Goal: Navigation & Orientation: Find specific page/section

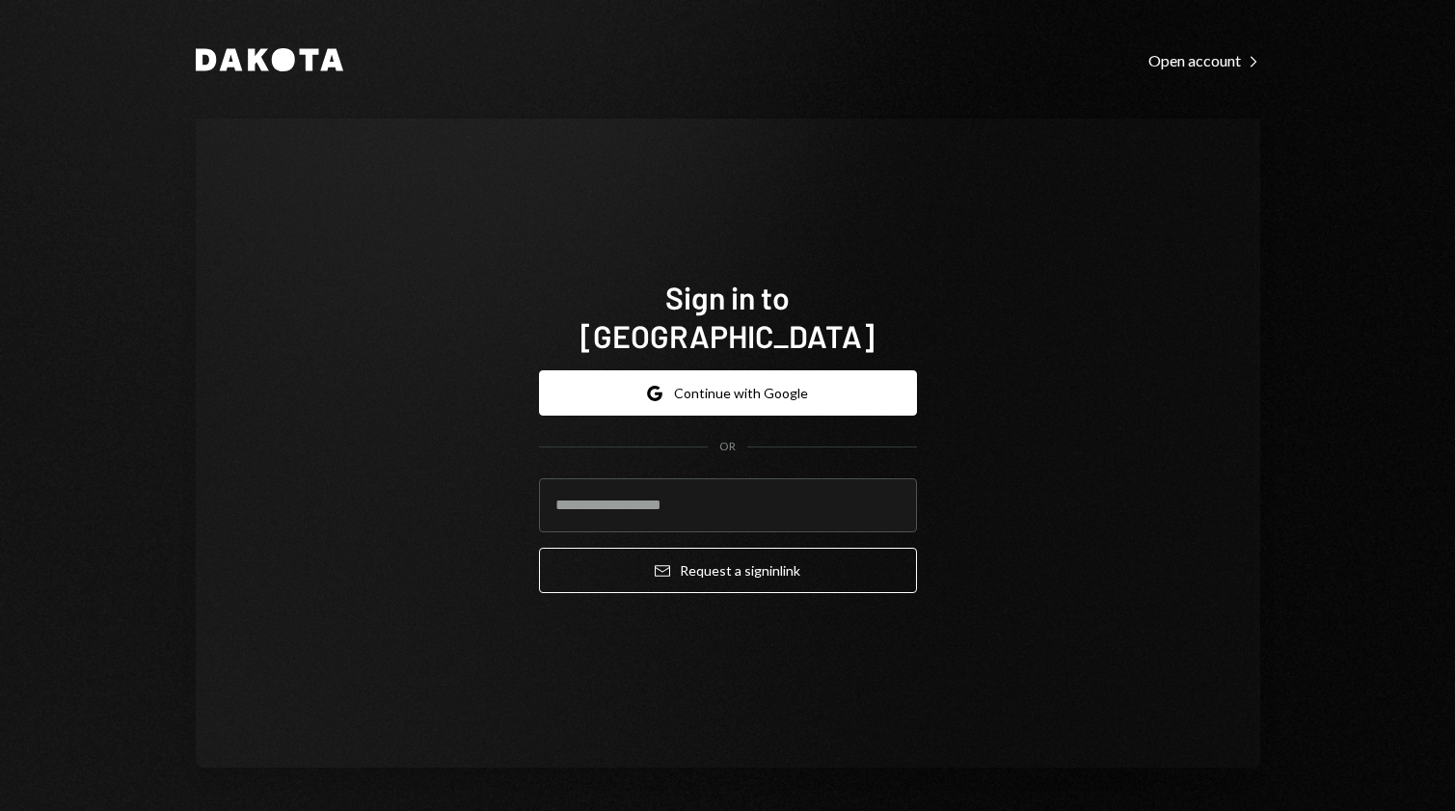
click at [732, 370] on button "Google Continue with Google" at bounding box center [728, 392] width 378 height 45
type input "**********"
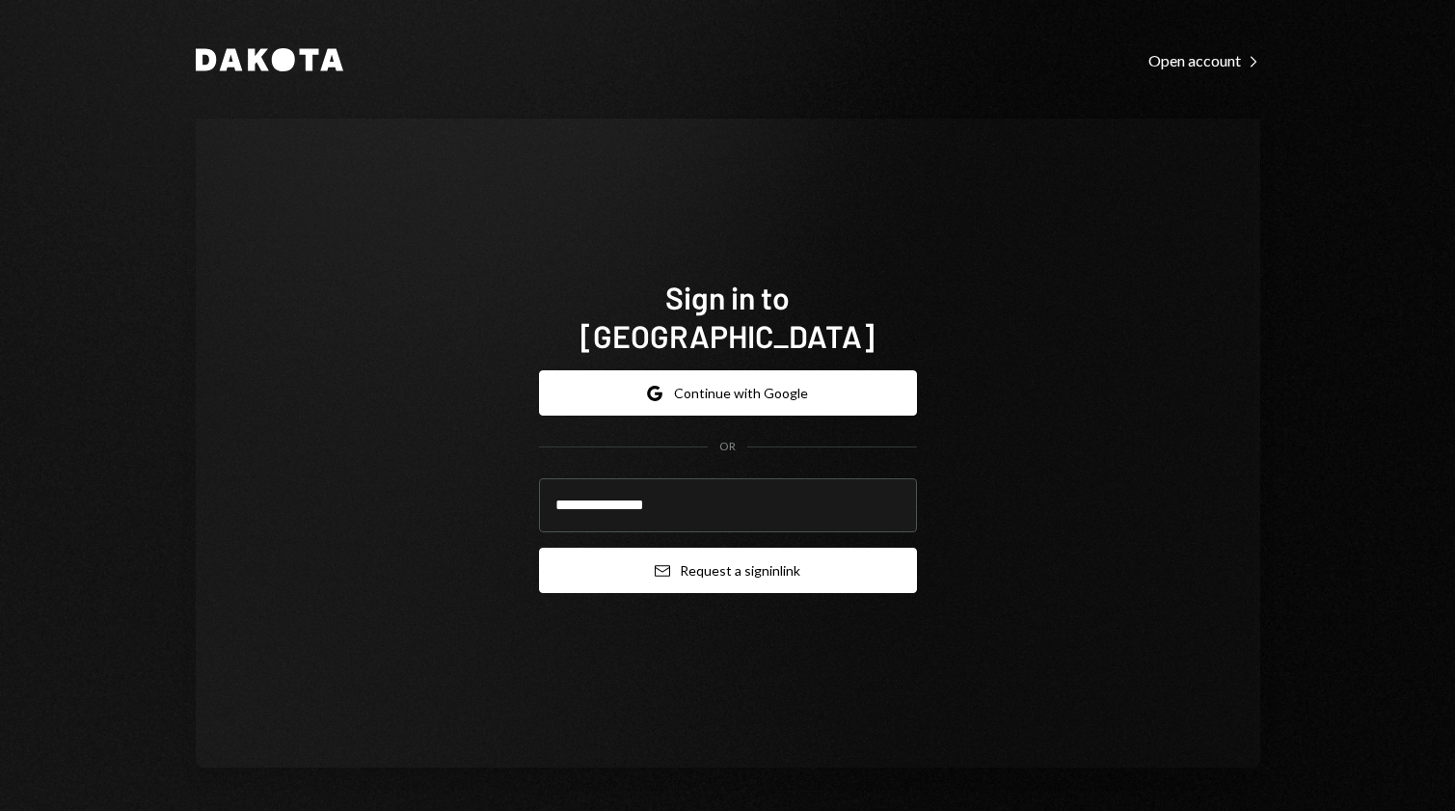
click at [811, 571] on button "Email Request a sign in link" at bounding box center [728, 570] width 378 height 45
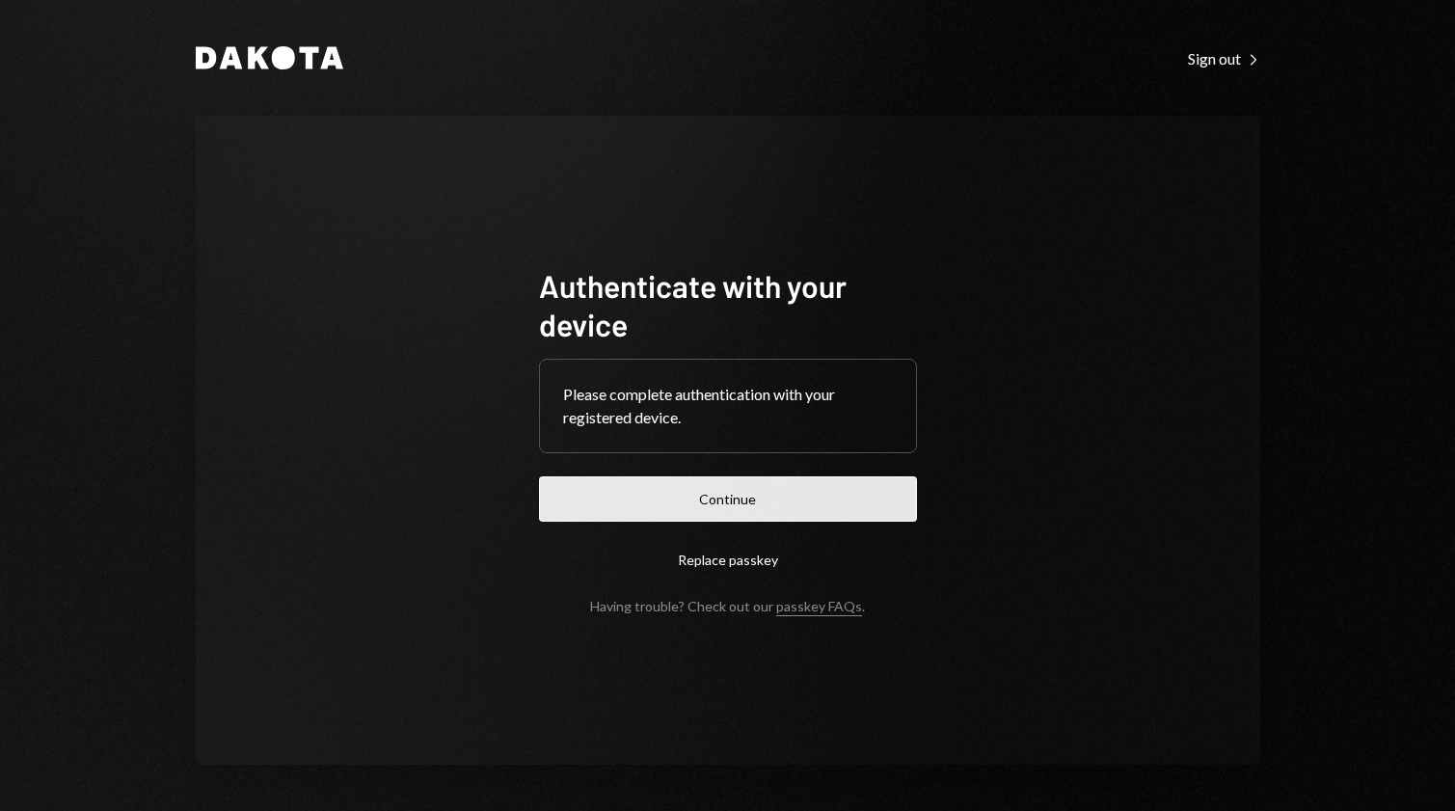
click at [777, 503] on button "Continue" at bounding box center [728, 498] width 378 height 45
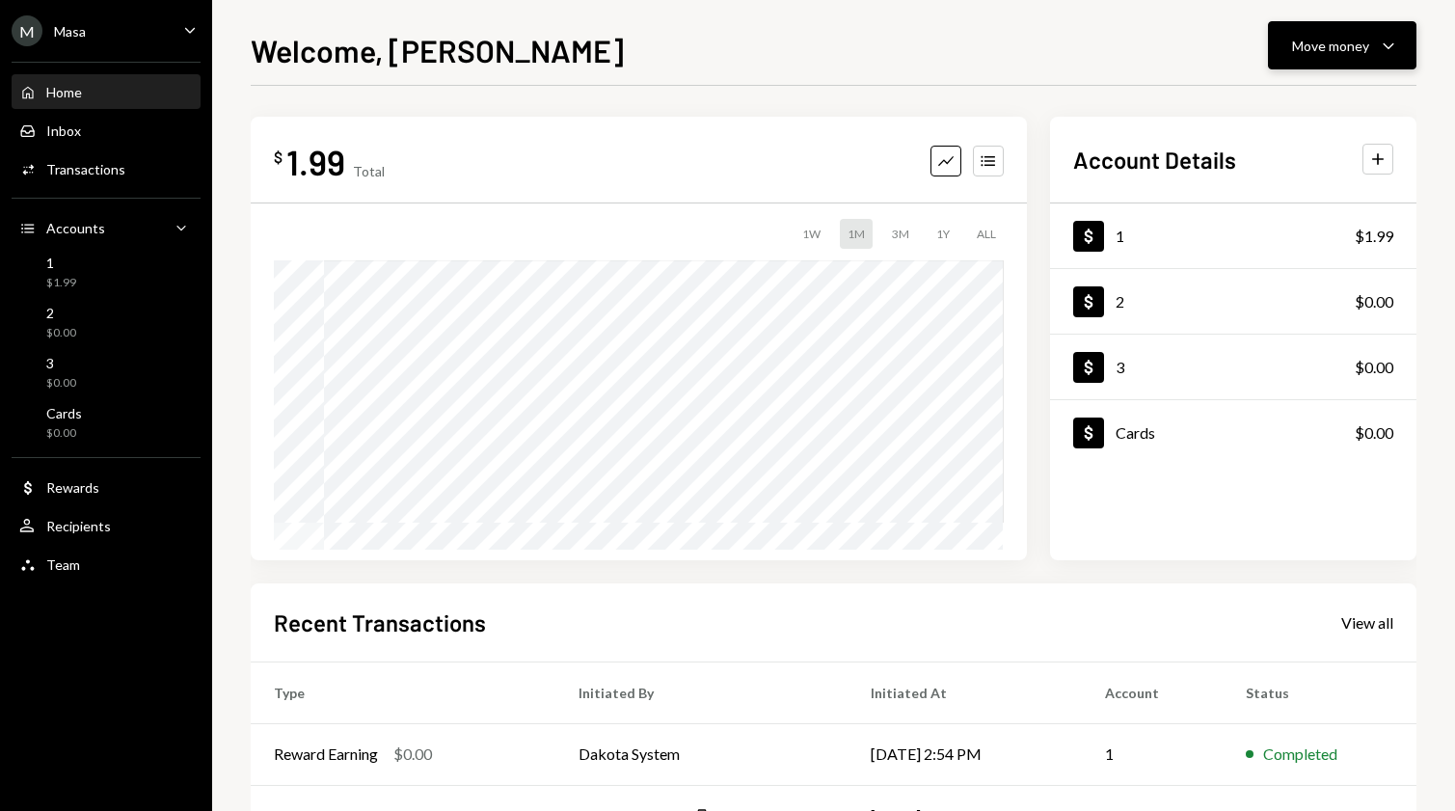
click at [1311, 50] on div "Move money" at bounding box center [1330, 46] width 77 height 20
drag, startPoint x: 1150, startPoint y: 60, endPoint x: 1075, endPoint y: 48, distance: 76.1
click at [1148, 60] on div "Welcome, Brendan Move money Caret Down" at bounding box center [834, 48] width 1166 height 42
click at [97, 557] on div "Team Team" at bounding box center [106, 564] width 174 height 17
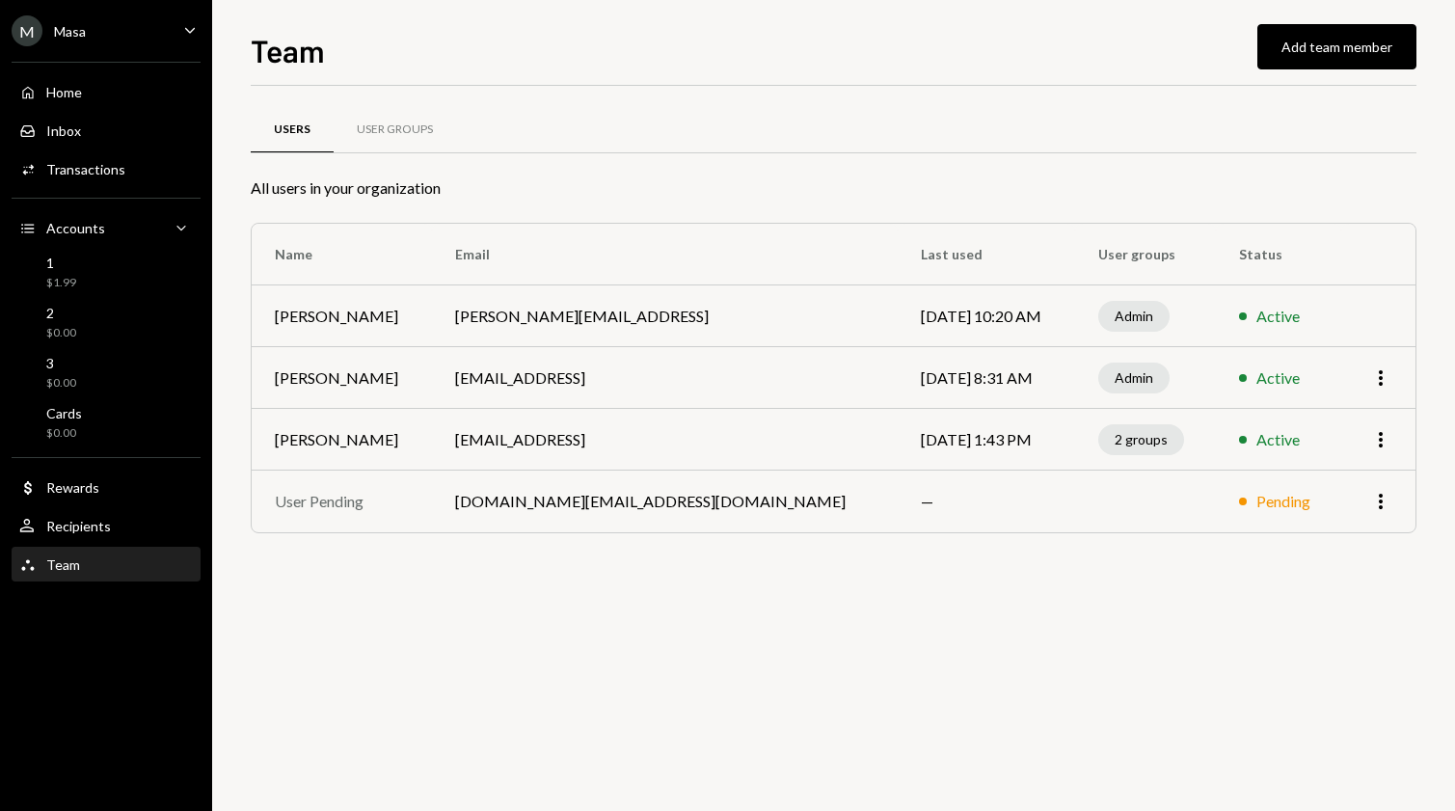
click at [144, 32] on div "M Masa Caret Down" at bounding box center [106, 30] width 212 height 31
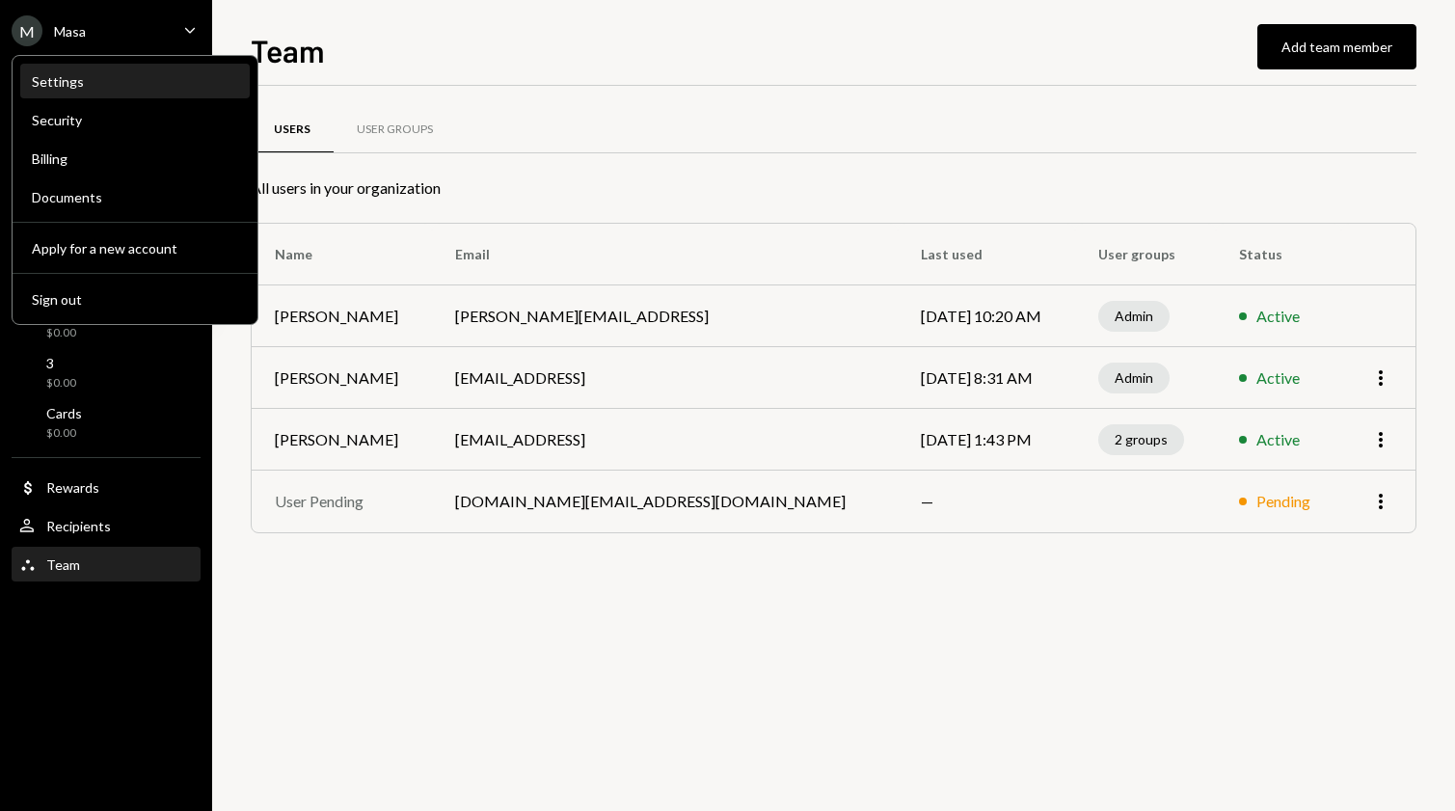
click at [91, 77] on div "Settings" at bounding box center [135, 81] width 206 height 16
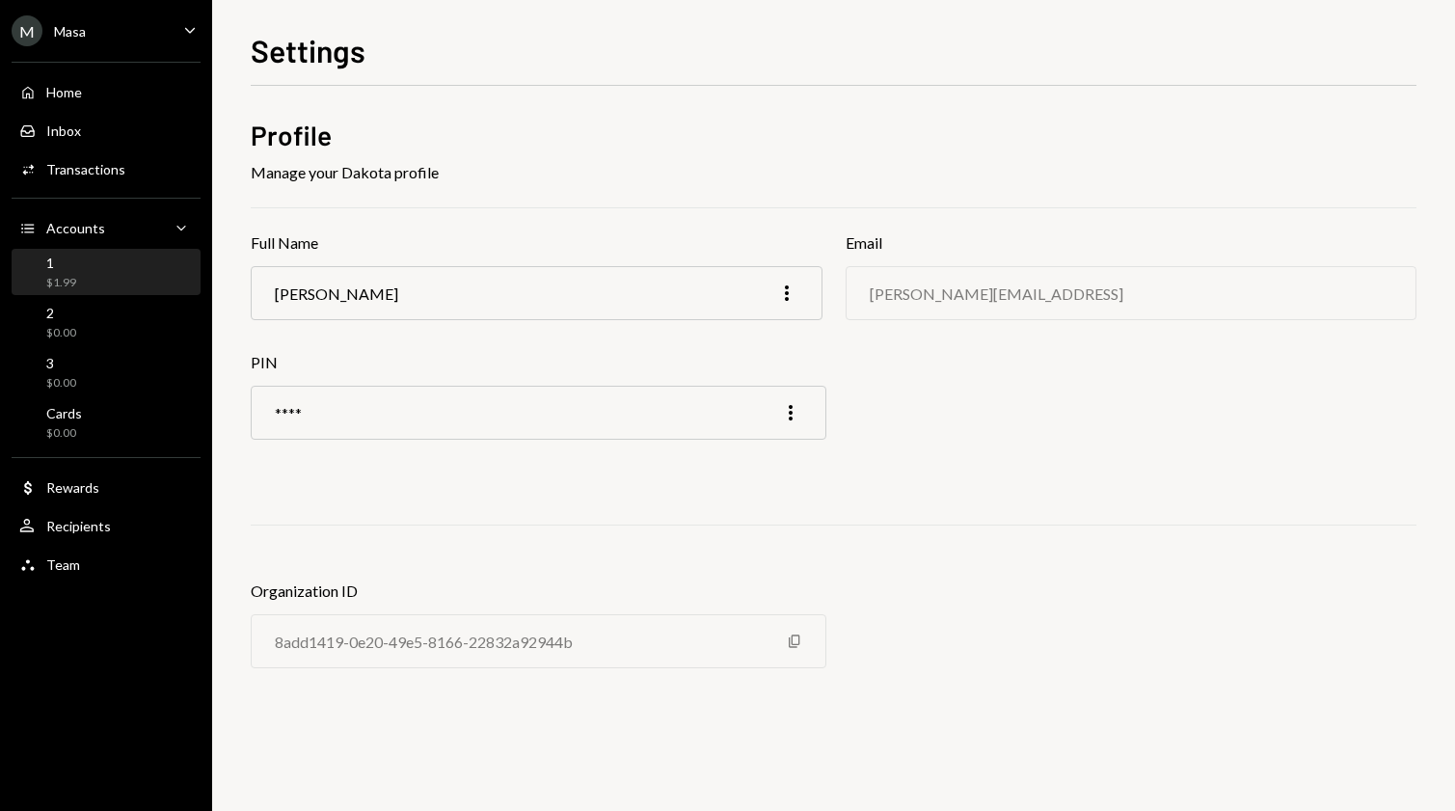
click at [67, 285] on div "$1.99" at bounding box center [61, 283] width 30 height 16
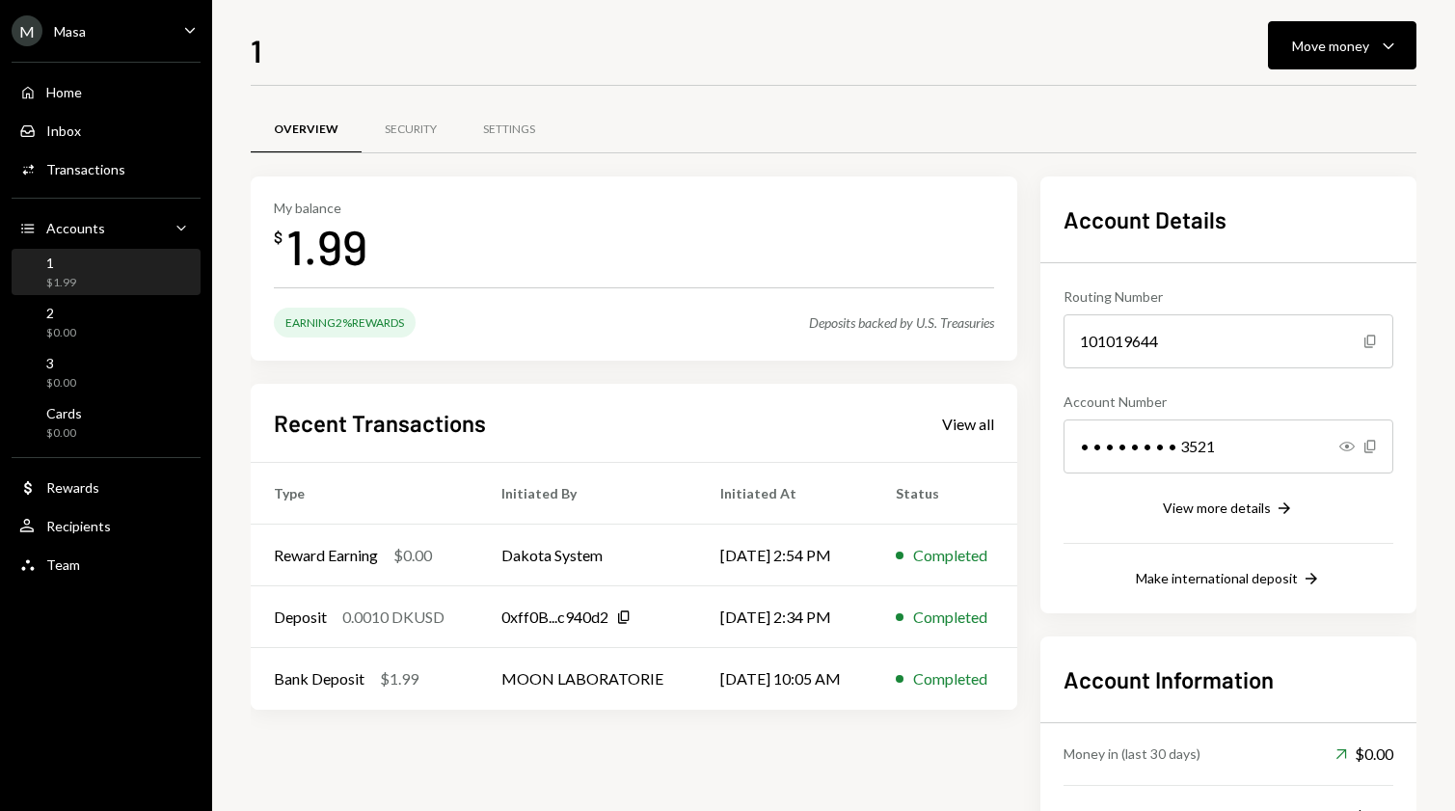
click at [175, 29] on div "M Masa Caret Down" at bounding box center [106, 30] width 212 height 31
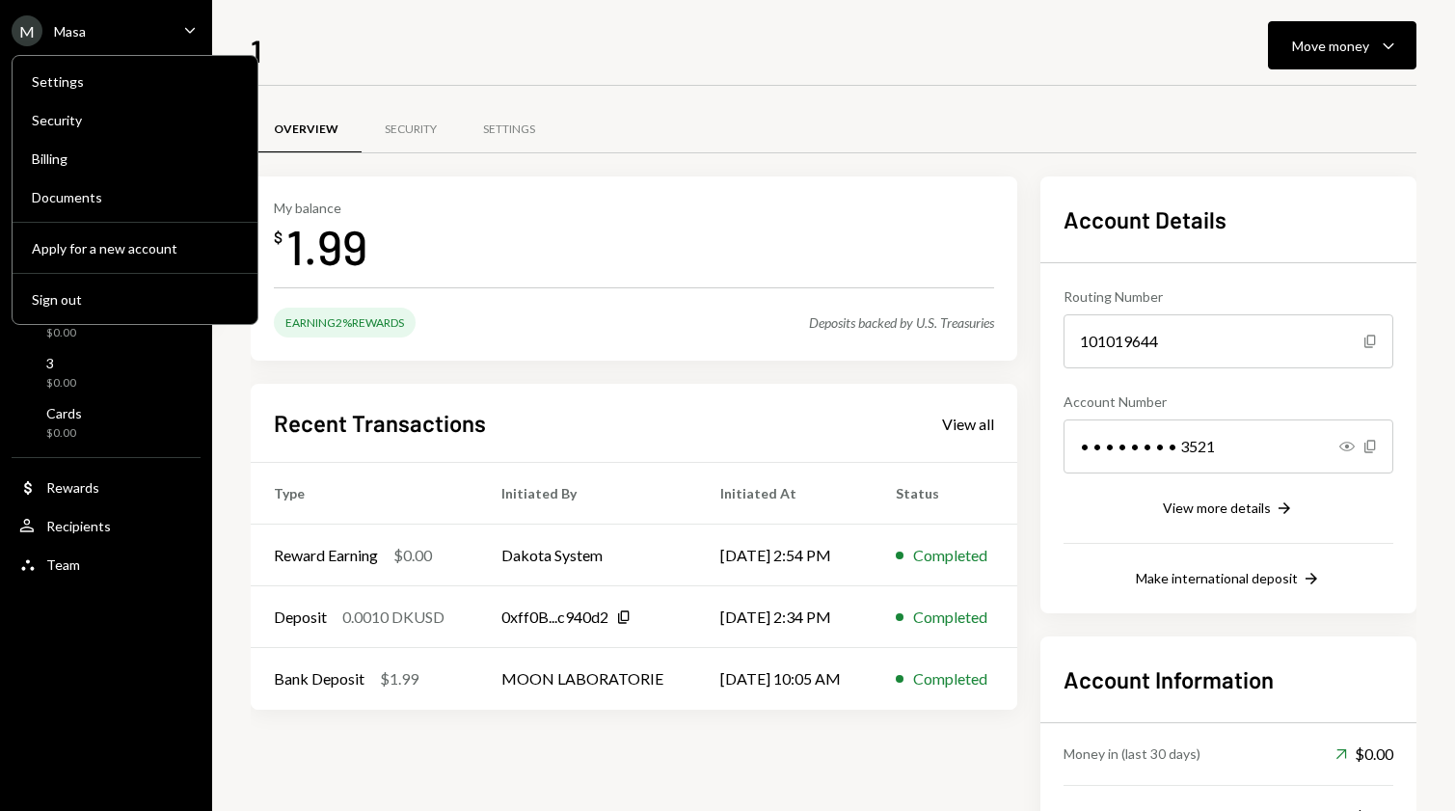
click at [980, 45] on div "1 Move money Caret Down" at bounding box center [834, 48] width 1166 height 42
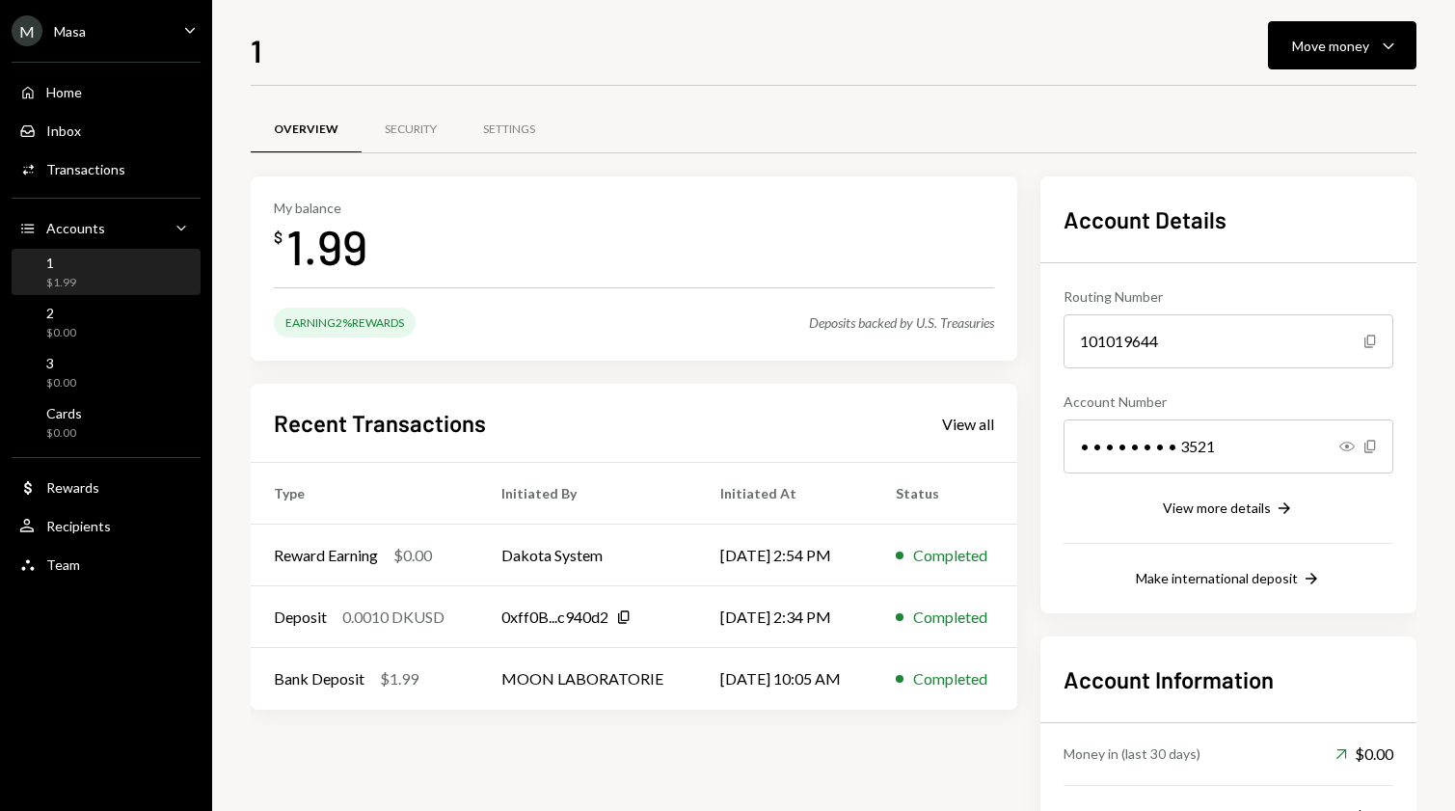
click at [89, 36] on div "M Masa Caret Down" at bounding box center [106, 30] width 212 height 31
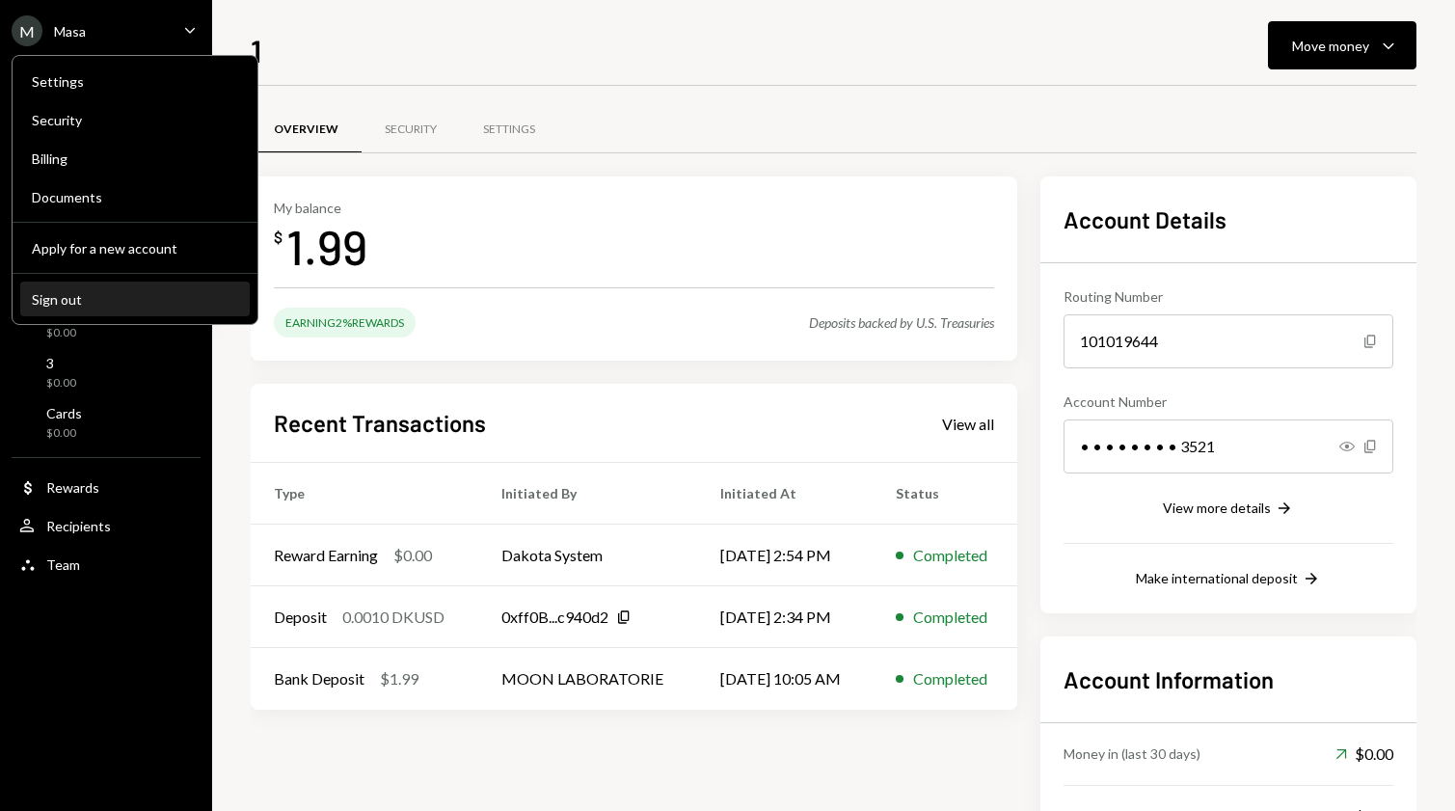
click at [87, 295] on div "Sign out" at bounding box center [135, 299] width 206 height 16
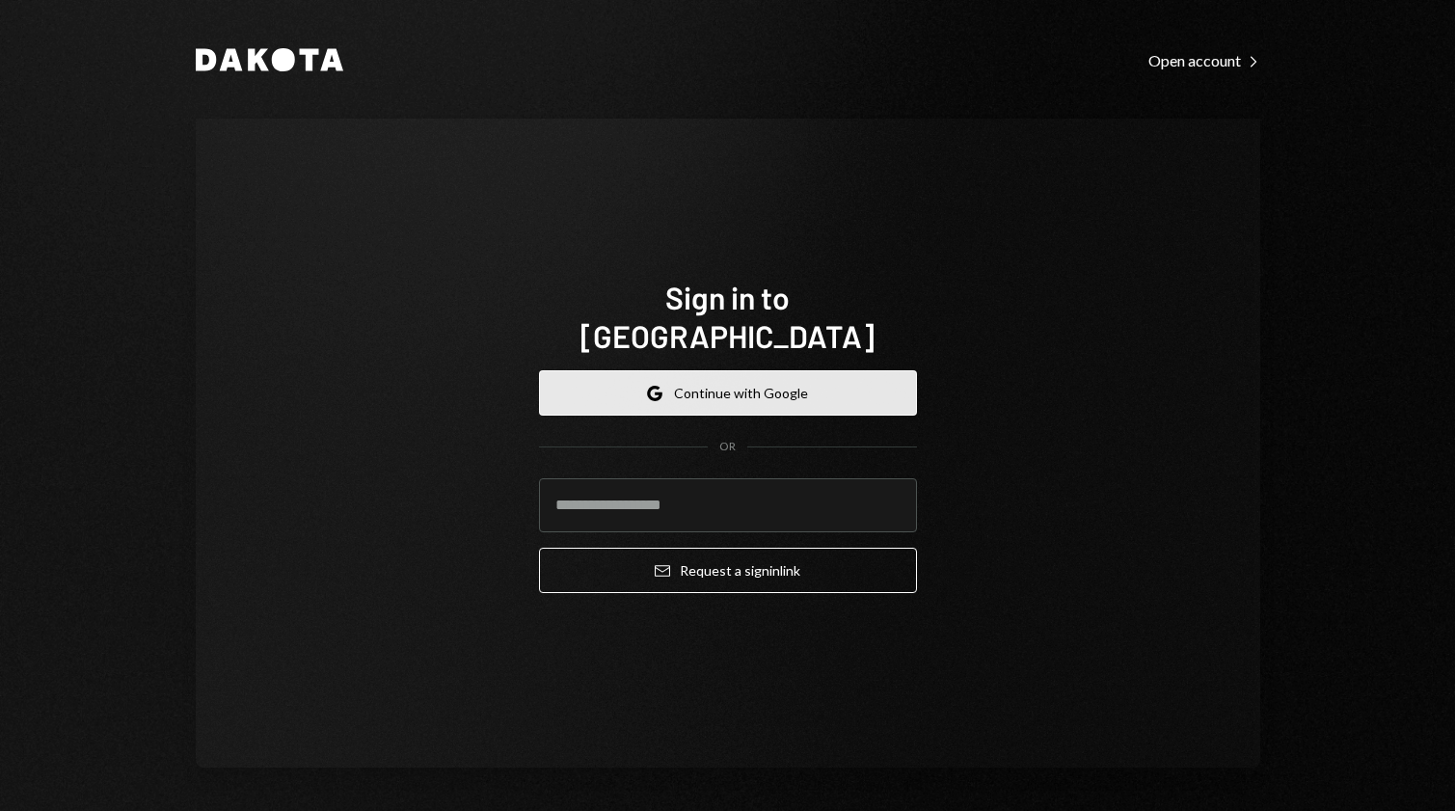
click at [705, 371] on button "Google Continue with Google" at bounding box center [728, 392] width 378 height 45
